Goal: Information Seeking & Learning: Learn about a topic

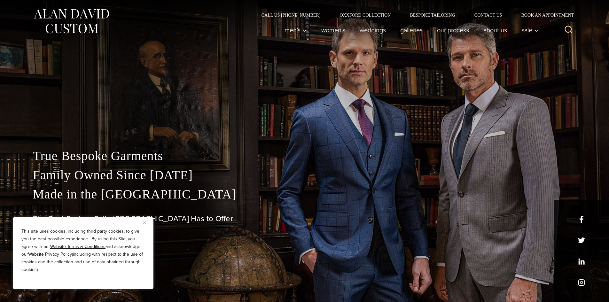
click at [145, 225] on button "Close" at bounding box center [147, 223] width 8 height 8
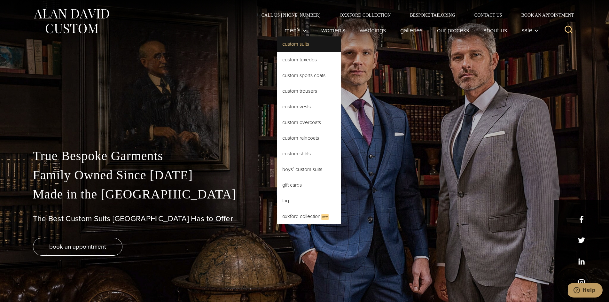
click at [292, 41] on link "Custom Suits" at bounding box center [309, 43] width 64 height 15
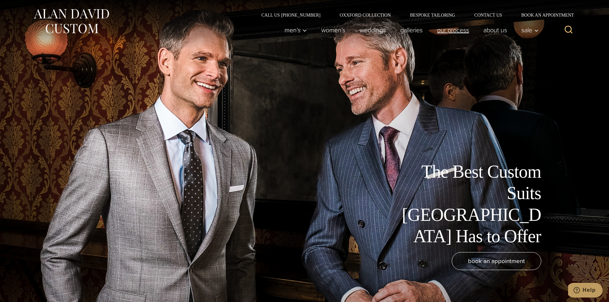
click at [463, 28] on link "Our Process" at bounding box center [453, 30] width 46 height 13
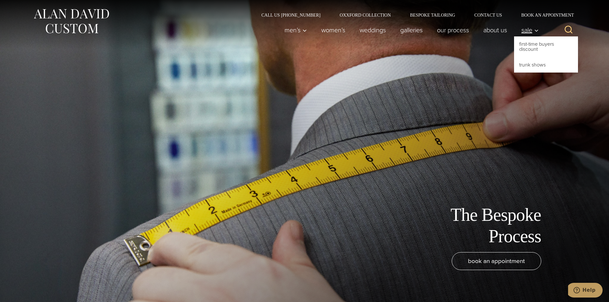
click at [530, 28] on span "Sale" at bounding box center [529, 30] width 17 height 6
click at [534, 43] on link "First-Time Buyers Discount" at bounding box center [546, 46] width 64 height 20
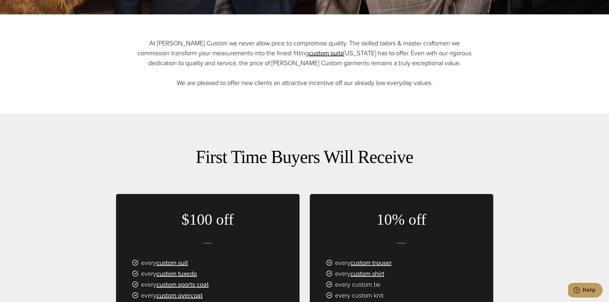
scroll to position [384, 0]
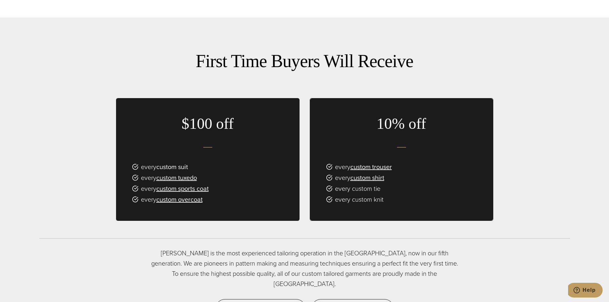
click at [185, 164] on link "custom suit" at bounding box center [172, 167] width 32 height 10
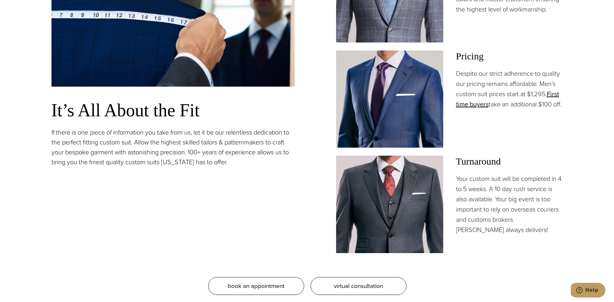
scroll to position [415, 0]
